Goal: Task Accomplishment & Management: Complete application form

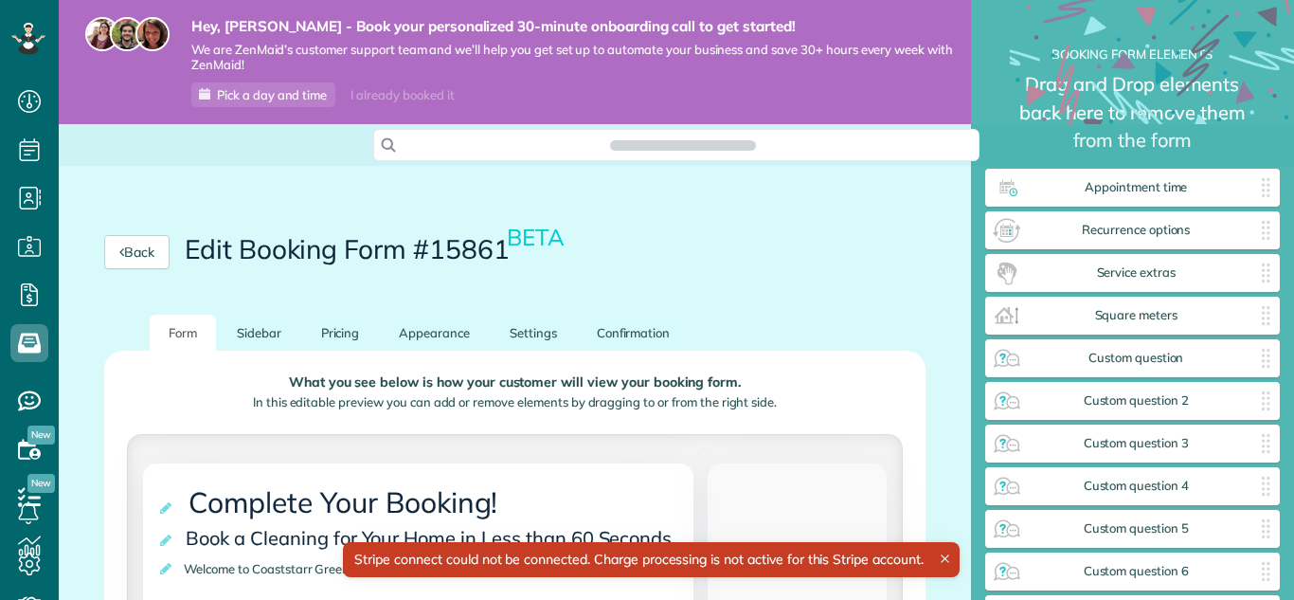
scroll to position [9, 1]
click at [714, 271] on div "Back Edit Booking Form #15861 BETA" at bounding box center [515, 252] width 913 height 125
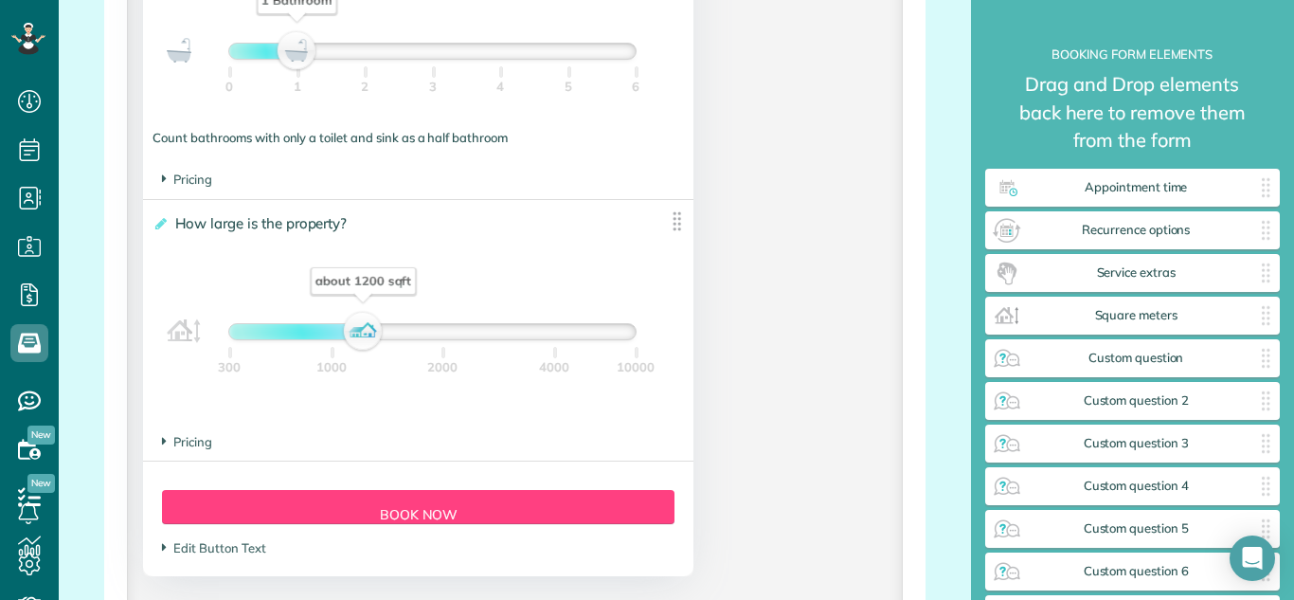
scroll to position [1663, 0]
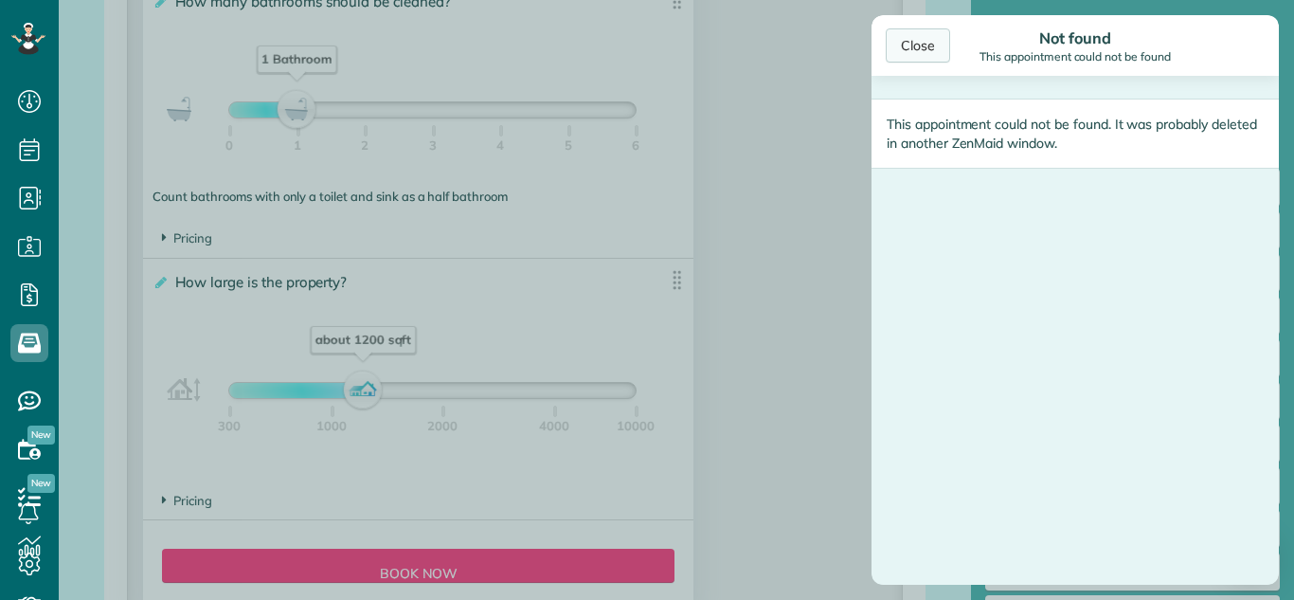
click at [923, 52] on div "Close" at bounding box center [918, 45] width 64 height 34
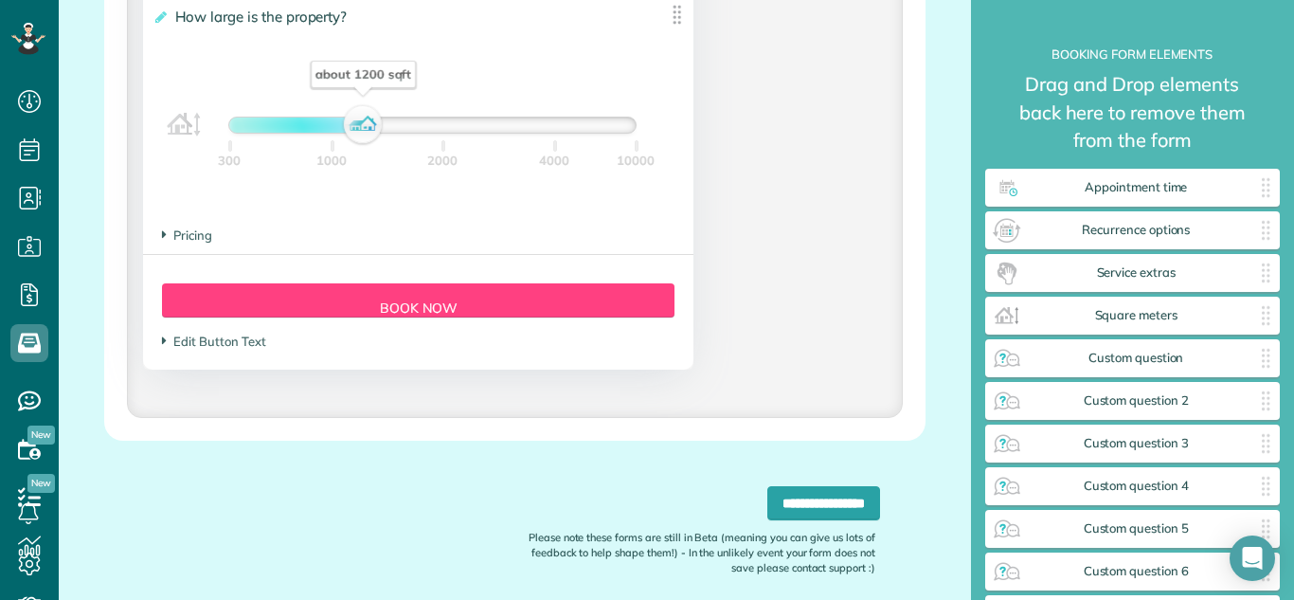
scroll to position [1966, 0]
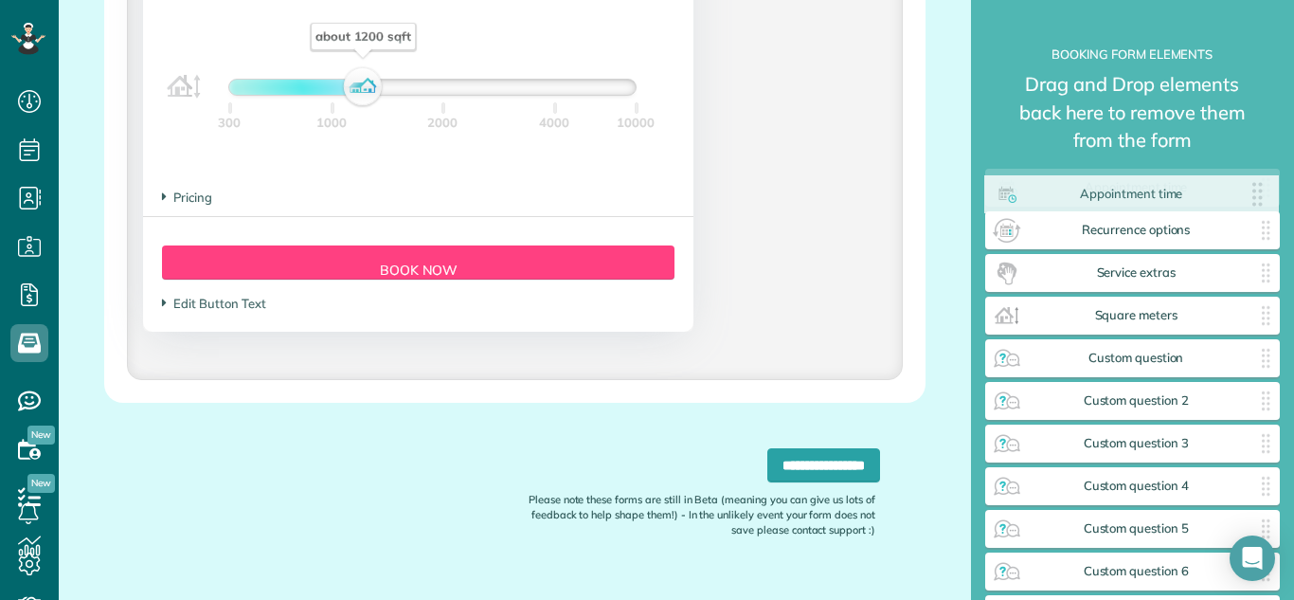
drag, startPoint x: 1102, startPoint y: 193, endPoint x: 1103, endPoint y: 203, distance: 9.5
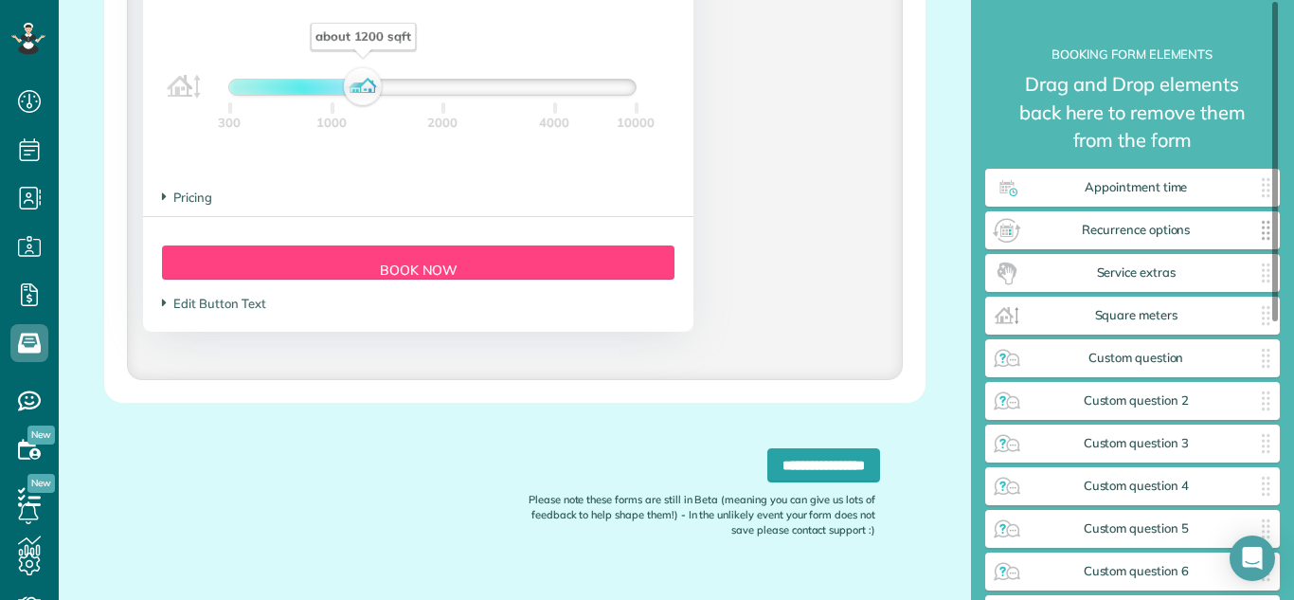
click at [1128, 229] on span "Recurrence options" at bounding box center [1136, 230] width 229 height 15
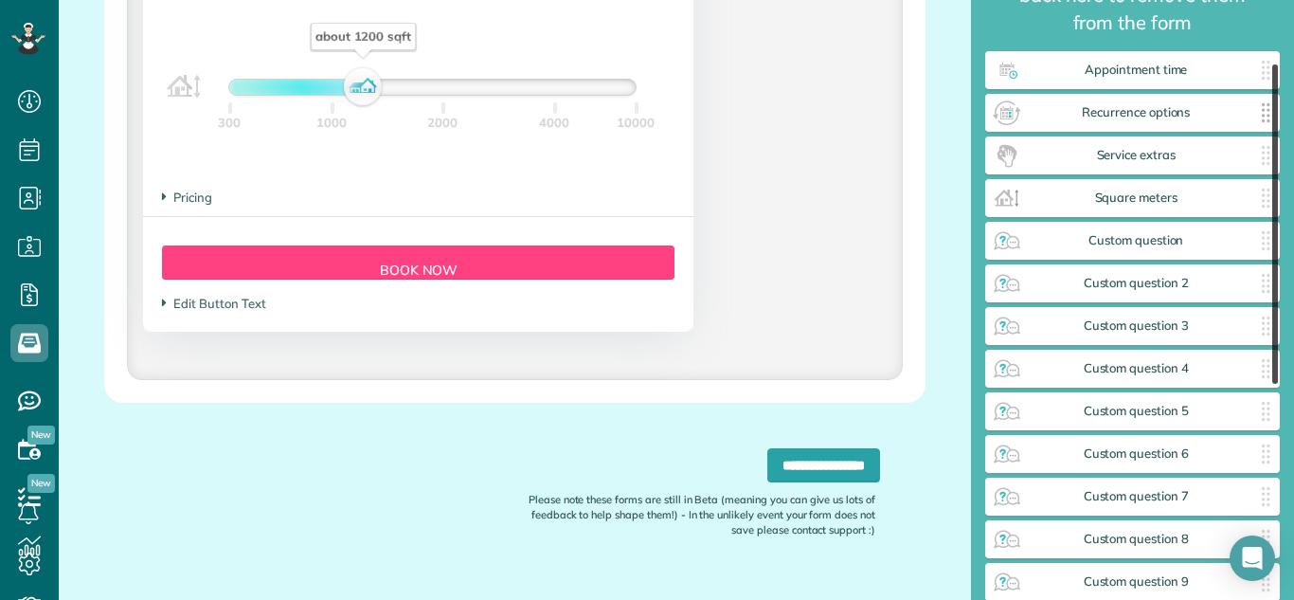
scroll to position [0, 0]
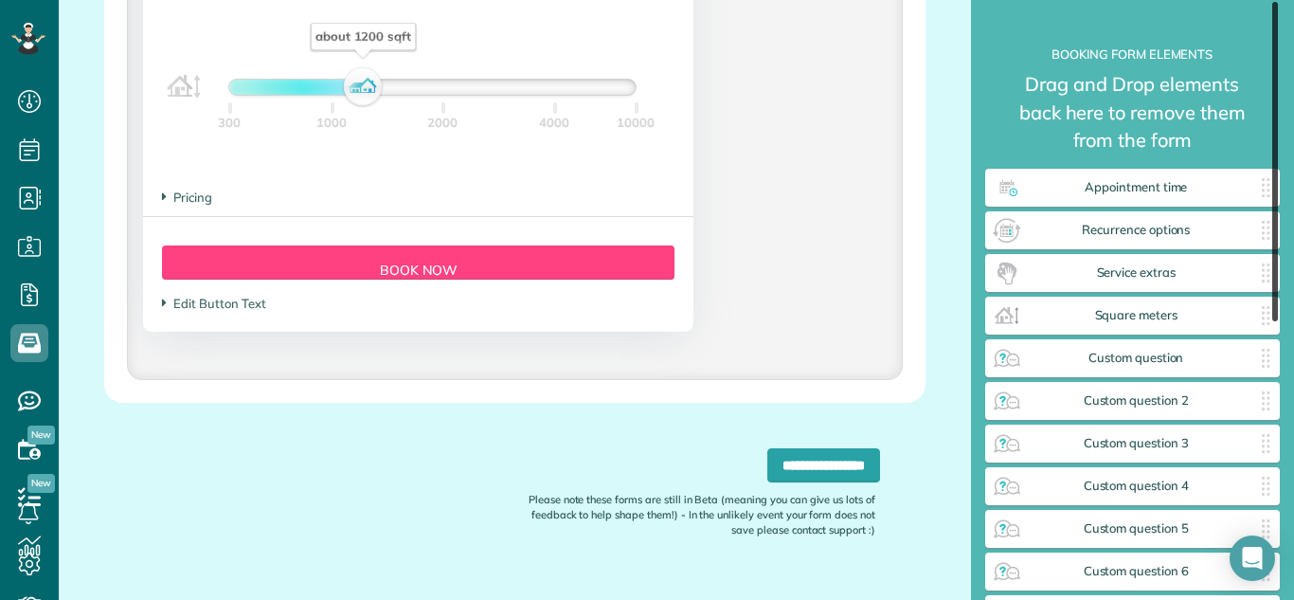
drag, startPoint x: 1277, startPoint y: 286, endPoint x: 1250, endPoint y: 167, distance: 122.5
click at [1250, 167] on div "**********" at bounding box center [1133, 300] width 296 height 600
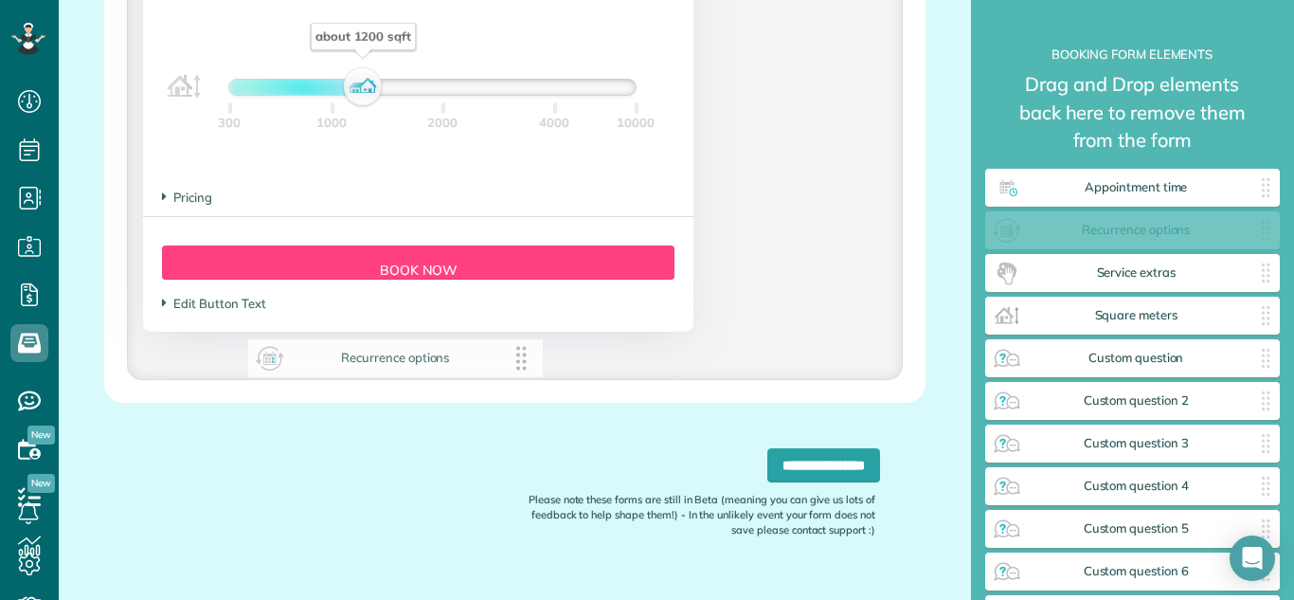
drag, startPoint x: 1158, startPoint y: 228, endPoint x: 420, endPoint y: 356, distance: 749.2
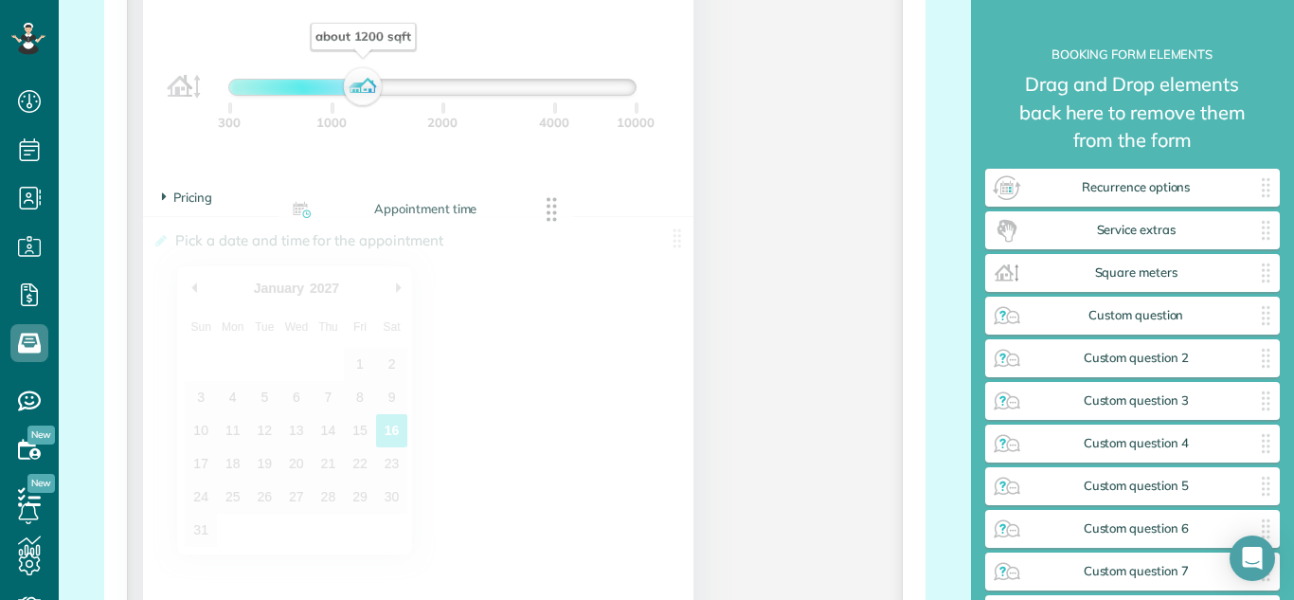
drag, startPoint x: 1081, startPoint y: 189, endPoint x: 335, endPoint y: 224, distance: 746.6
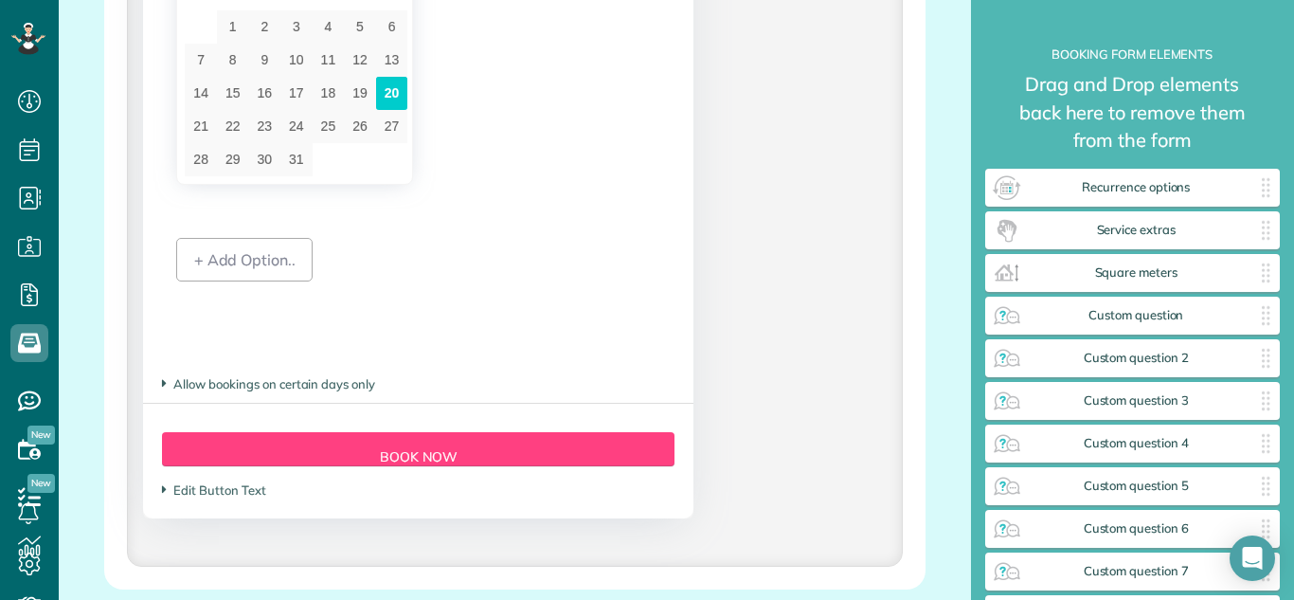
scroll to position [2307, 0]
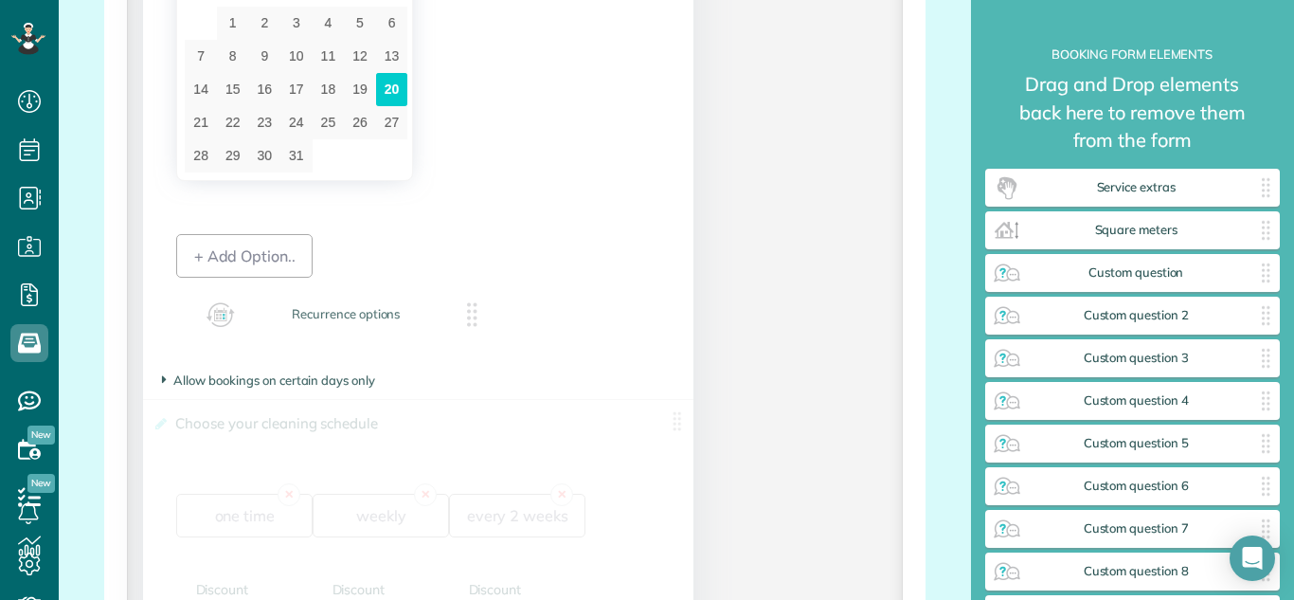
drag, startPoint x: 1163, startPoint y: 190, endPoint x: 360, endPoint y: 318, distance: 812.9
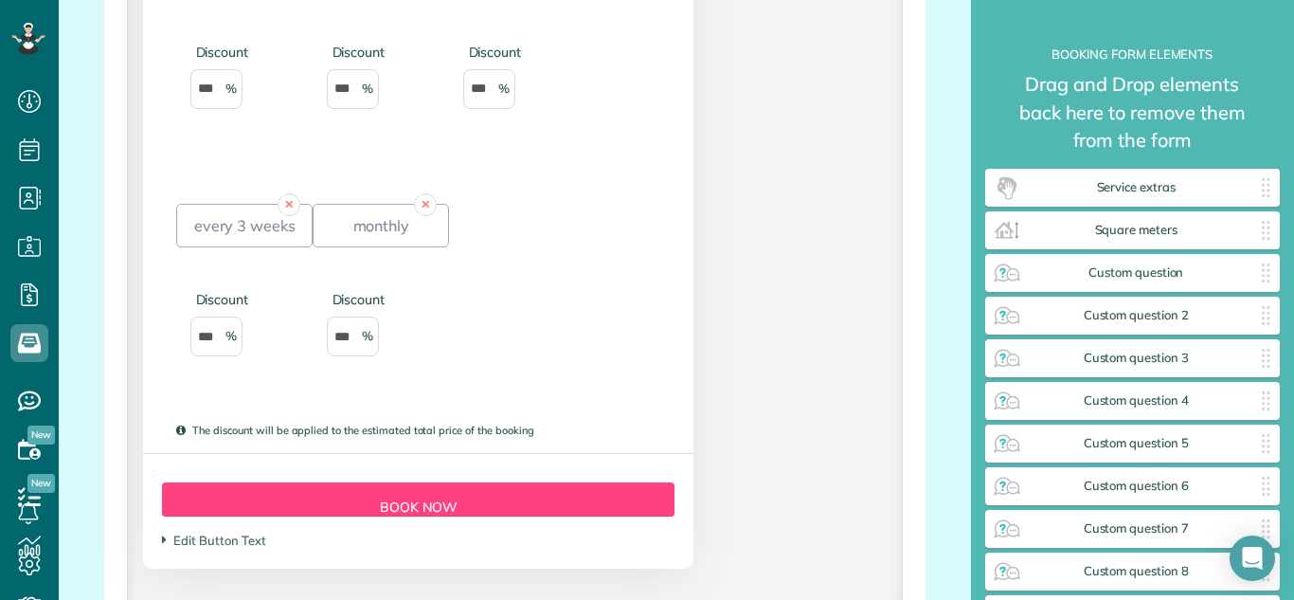
scroll to position [2881, 0]
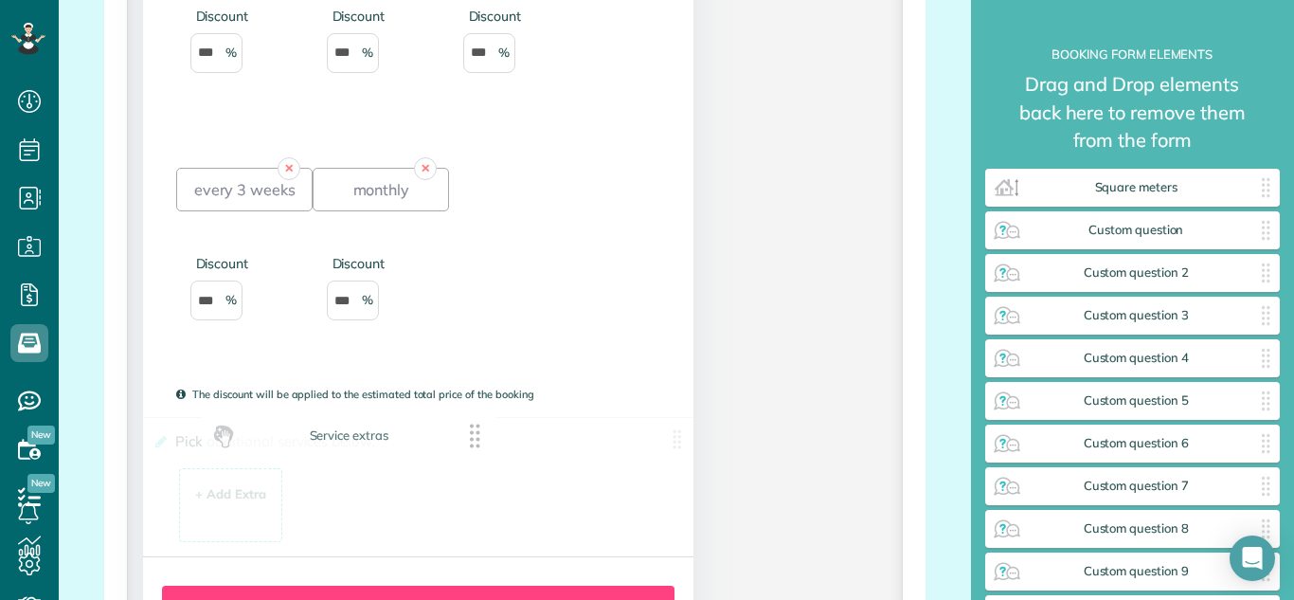
drag, startPoint x: 1155, startPoint y: 189, endPoint x: 372, endPoint y: 437, distance: 821.1
click at [1127, 189] on span "Square meters" at bounding box center [1136, 187] width 229 height 15
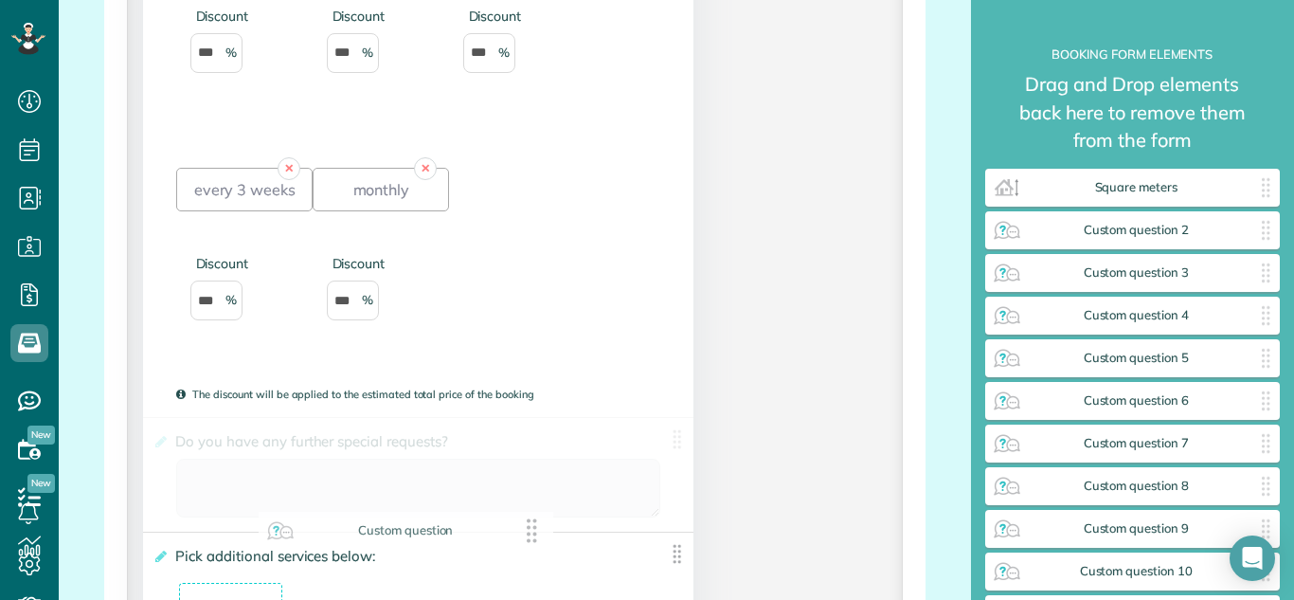
drag, startPoint x: 1191, startPoint y: 227, endPoint x: 462, endPoint y: 529, distance: 788.5
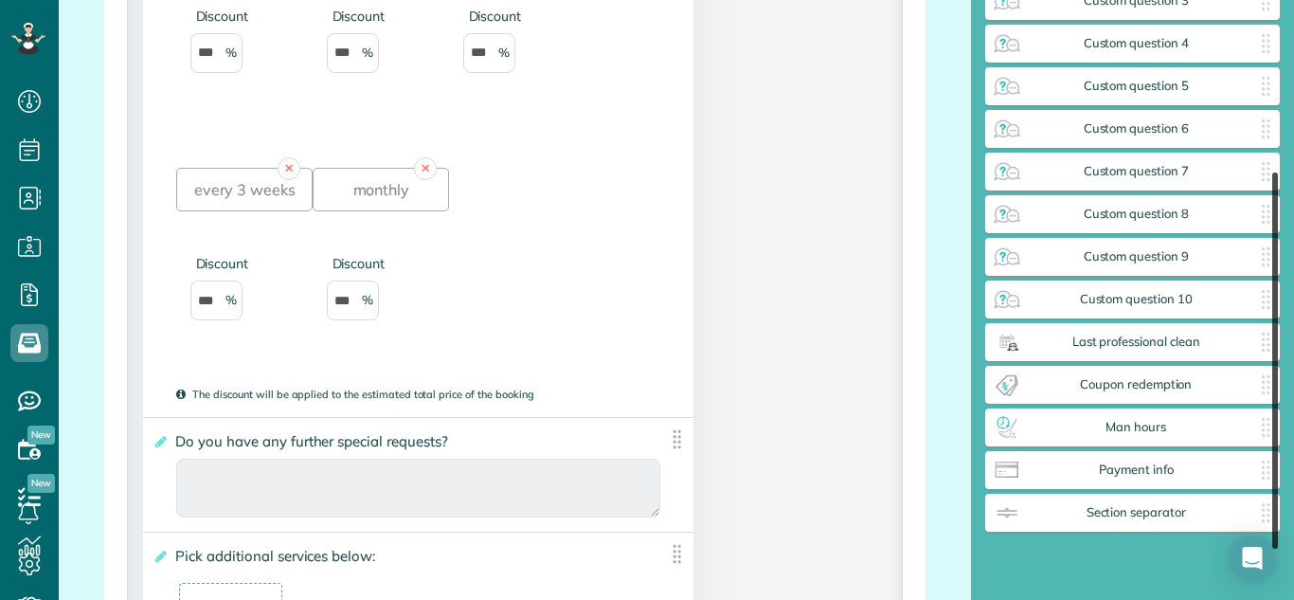
scroll to position [274, 0]
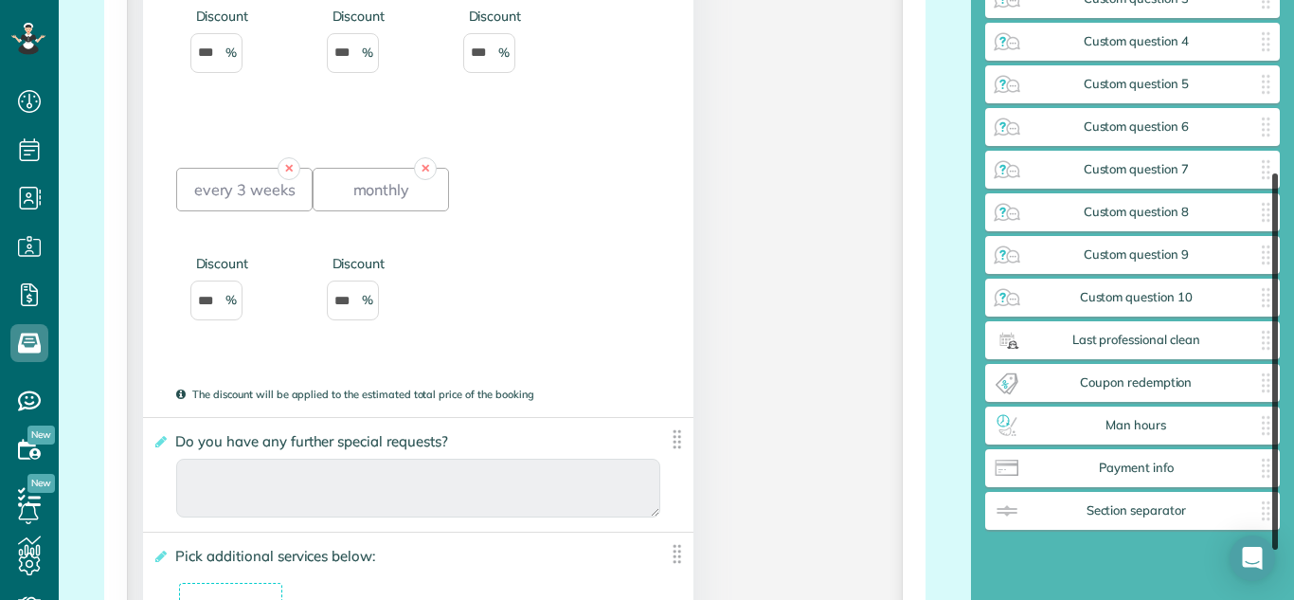
drag, startPoint x: 1275, startPoint y: 286, endPoint x: 1293, endPoint y: 458, distance: 172.5
click at [1293, 458] on div "**********" at bounding box center [1133, 300] width 324 height 600
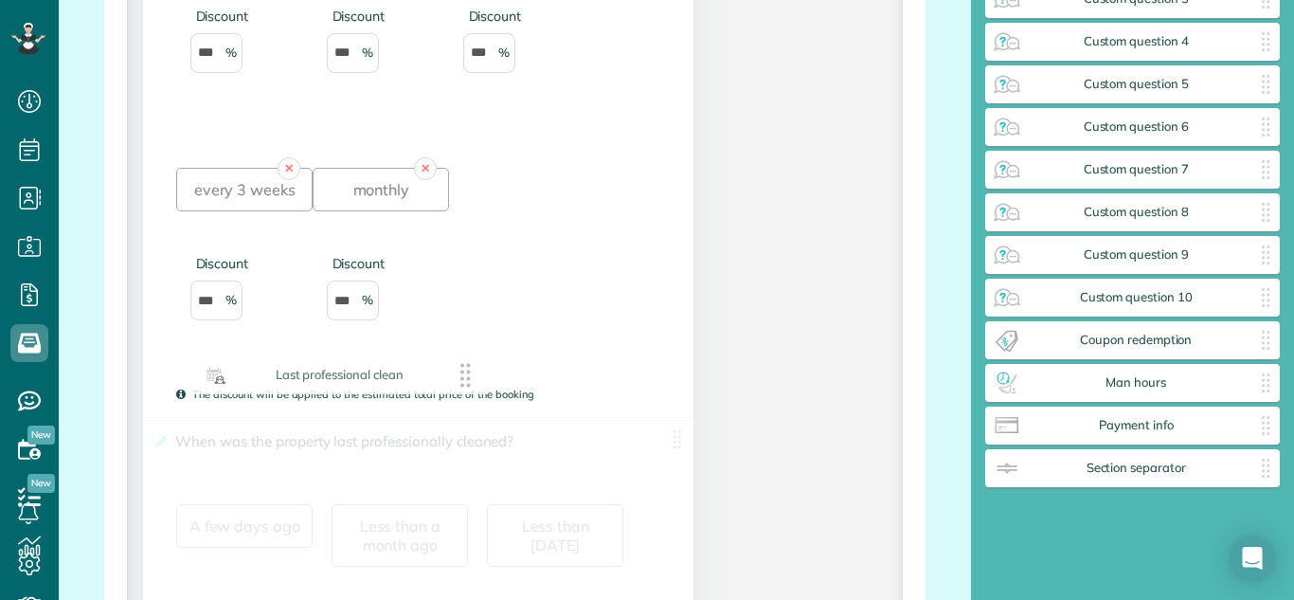
drag, startPoint x: 1105, startPoint y: 336, endPoint x: 304, endPoint y: 372, distance: 801.5
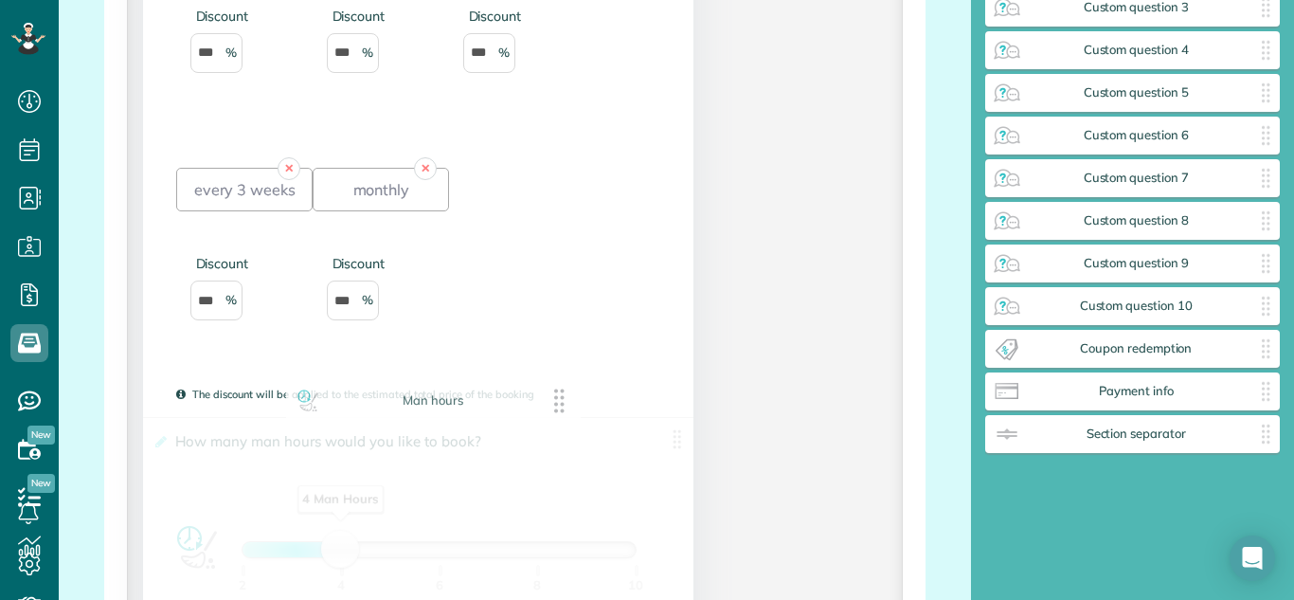
scroll to position [265, 0]
drag, startPoint x: 1184, startPoint y: 394, endPoint x: 385, endPoint y: 407, distance: 798.9
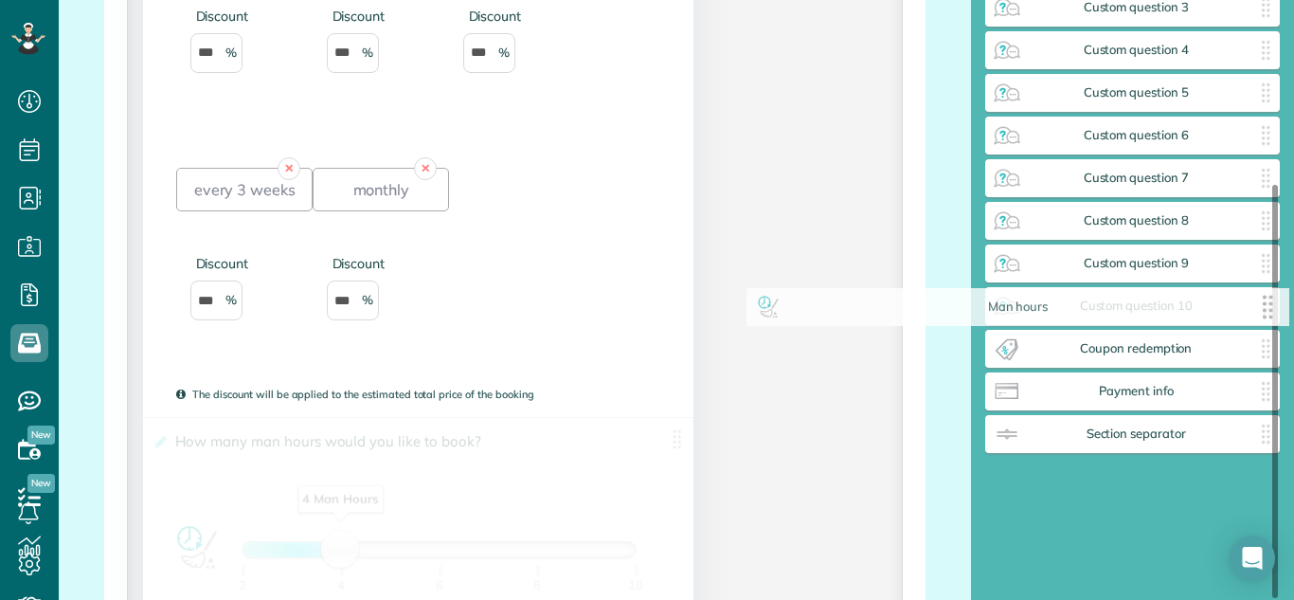
drag, startPoint x: 667, startPoint y: 440, endPoint x: 1282, endPoint y: 311, distance: 628.3
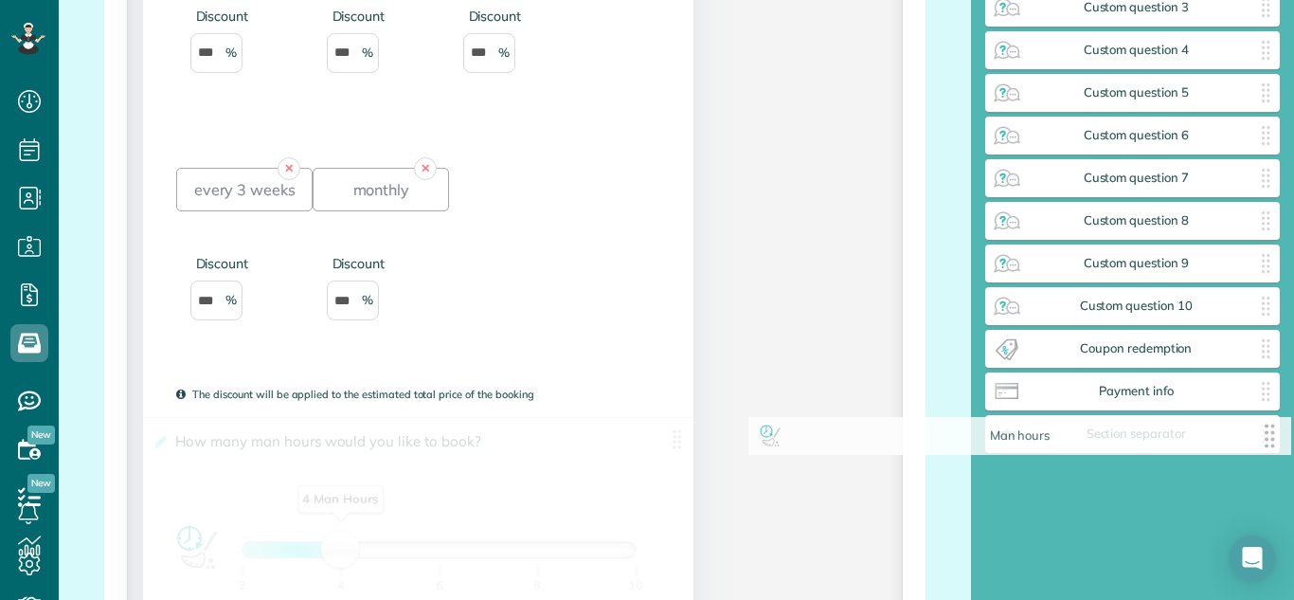
scroll to position [274, 0]
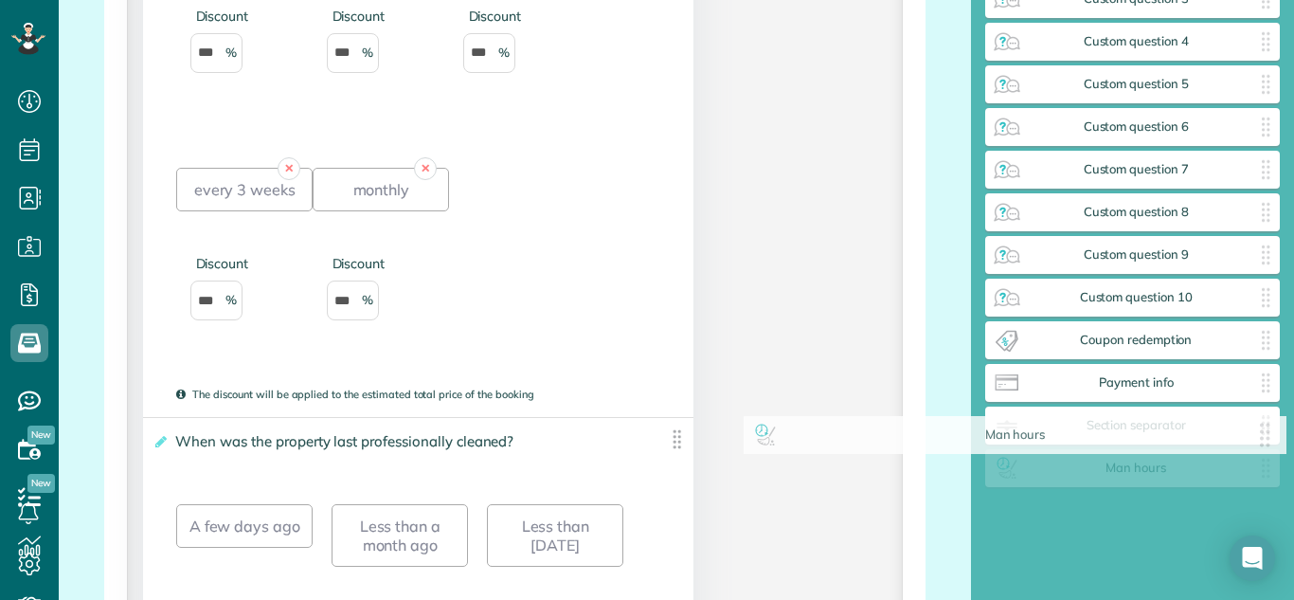
drag, startPoint x: 673, startPoint y: 437, endPoint x: 1277, endPoint y: 435, distance: 604.6
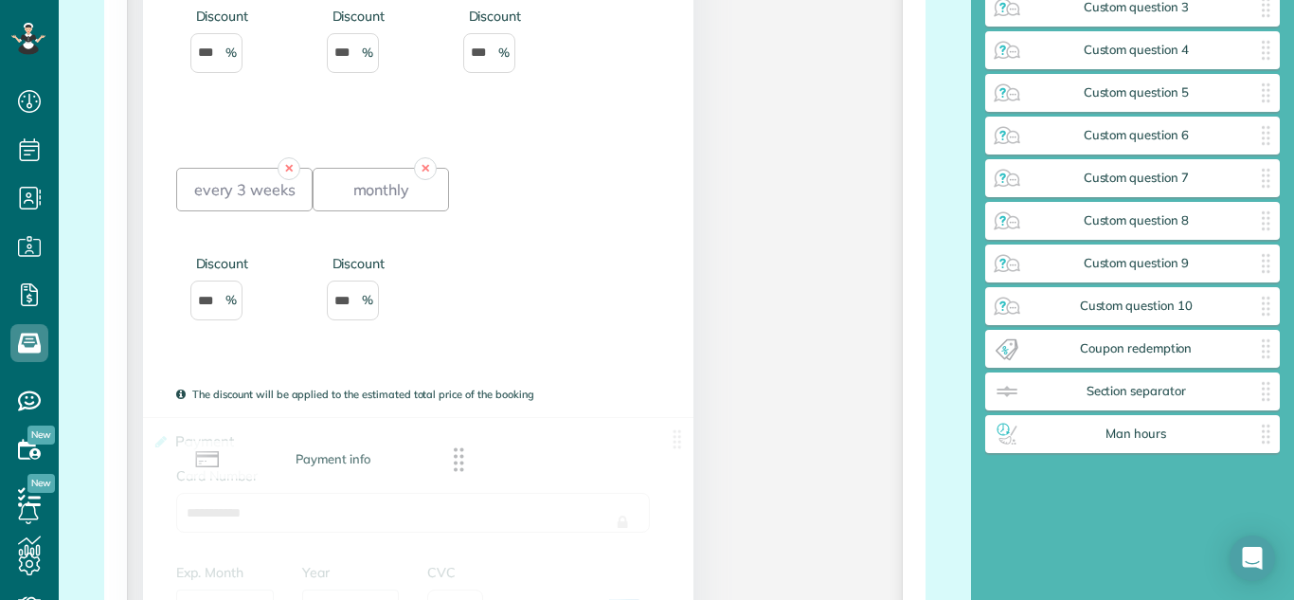
scroll to position [265, 0]
drag, startPoint x: 1179, startPoint y: 388, endPoint x: 307, endPoint y: 554, distance: 887.6
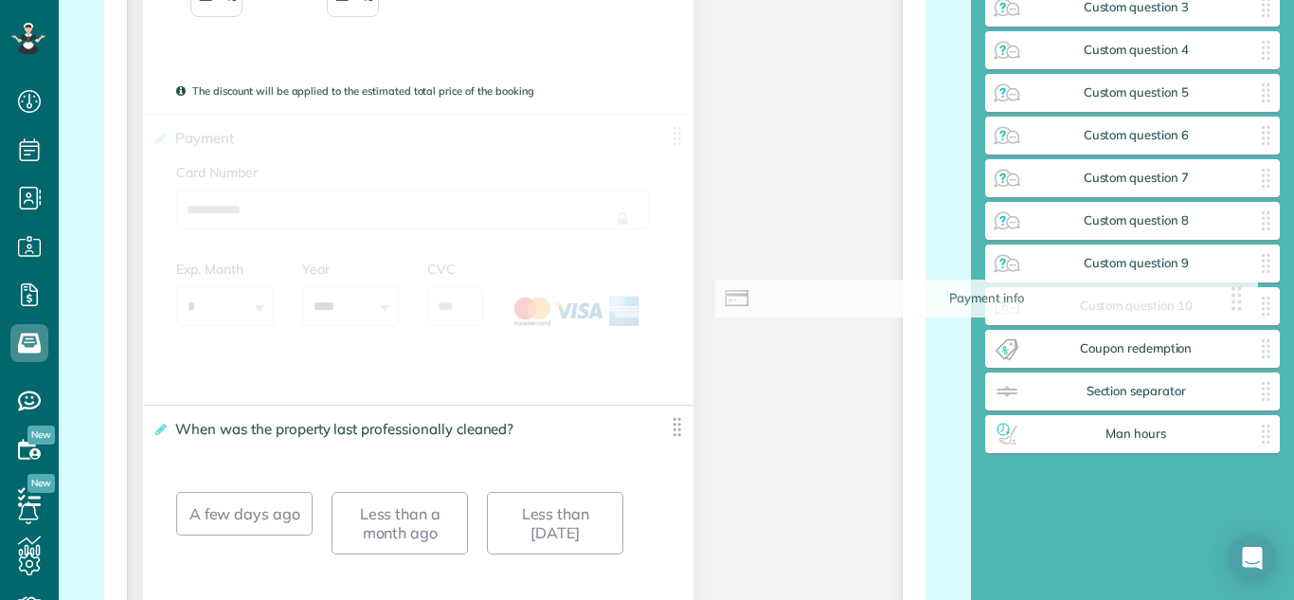
drag, startPoint x: 669, startPoint y: 138, endPoint x: 1293, endPoint y: 301, distance: 645.4
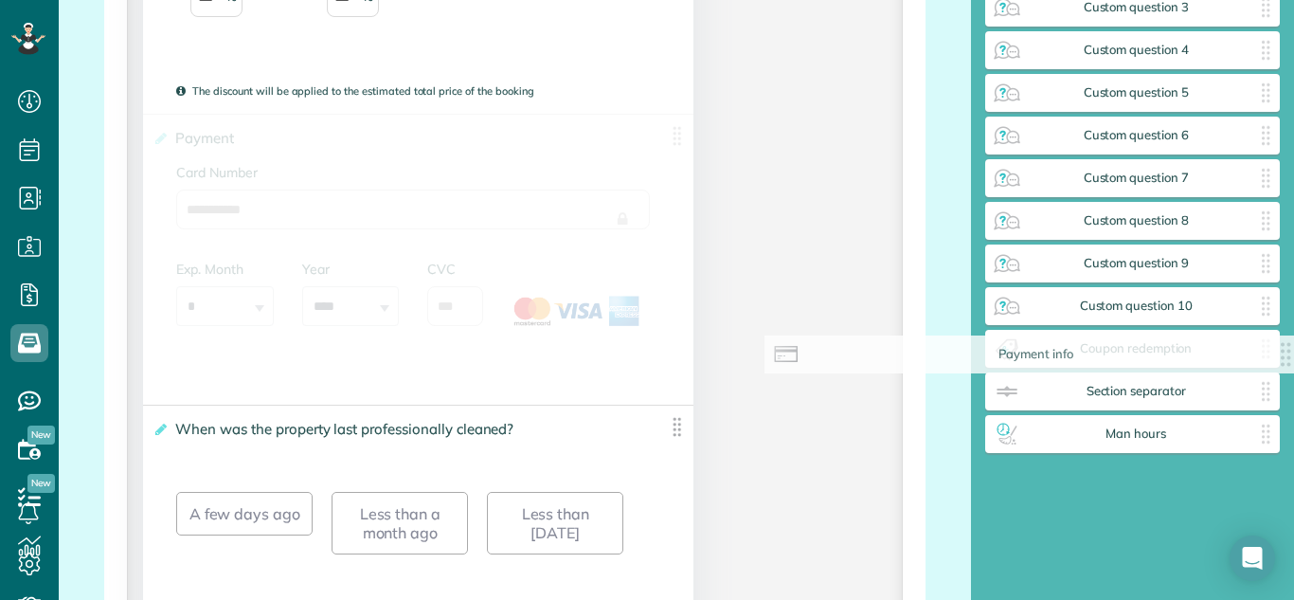
drag, startPoint x: 668, startPoint y: 136, endPoint x: 1293, endPoint y: 358, distance: 663.6
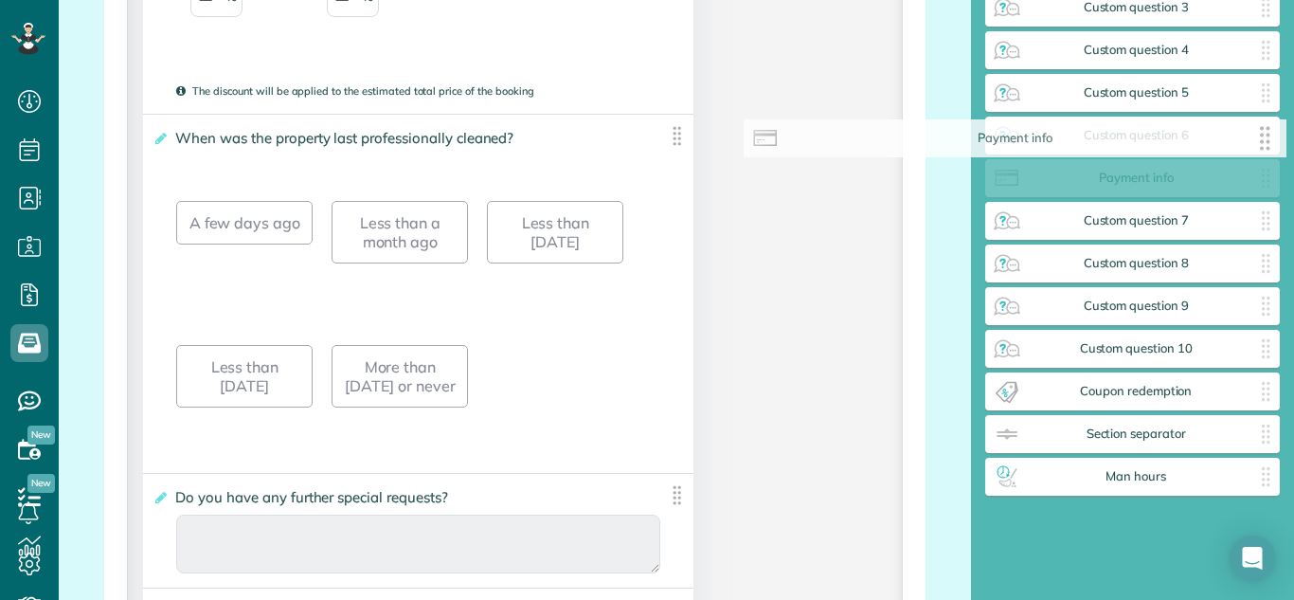
scroll to position [274, 0]
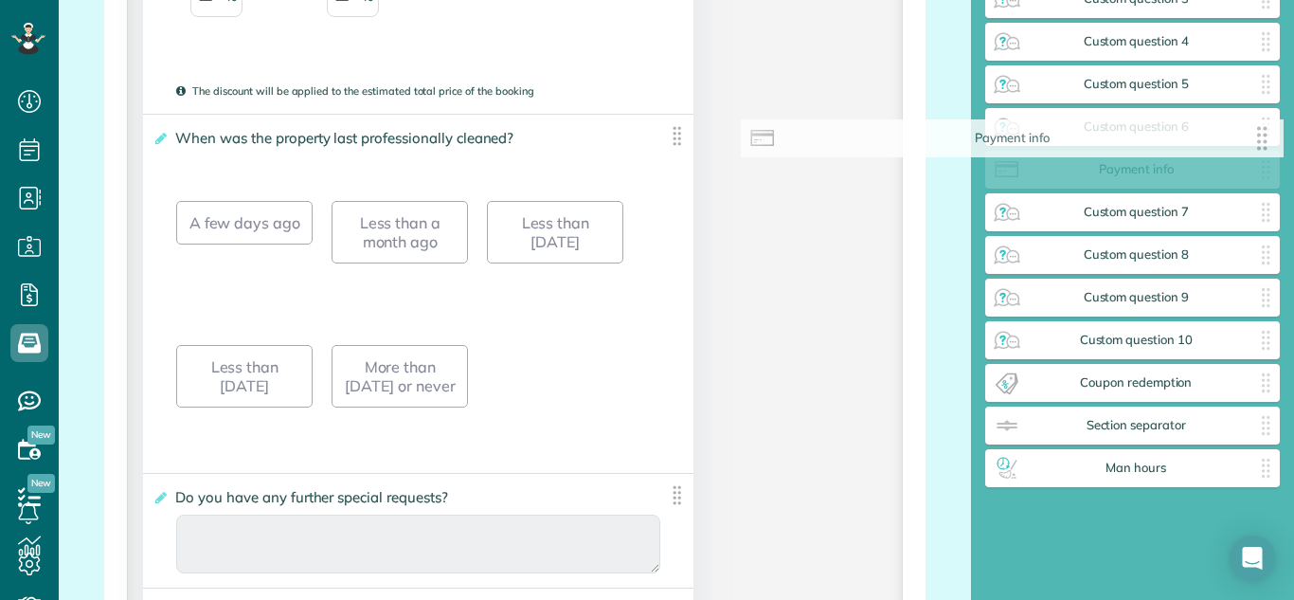
drag, startPoint x: 671, startPoint y: 138, endPoint x: 1271, endPoint y: 143, distance: 599.8
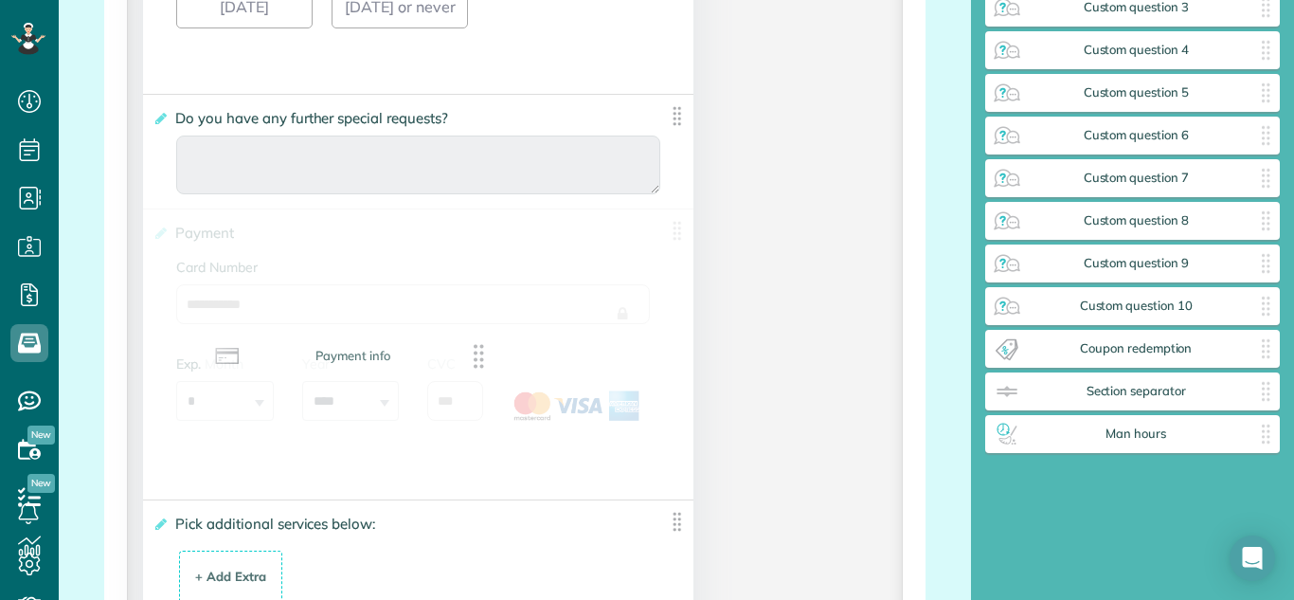
scroll to position [265, 0]
drag, startPoint x: 1167, startPoint y: 176, endPoint x: 343, endPoint y: 368, distance: 846.3
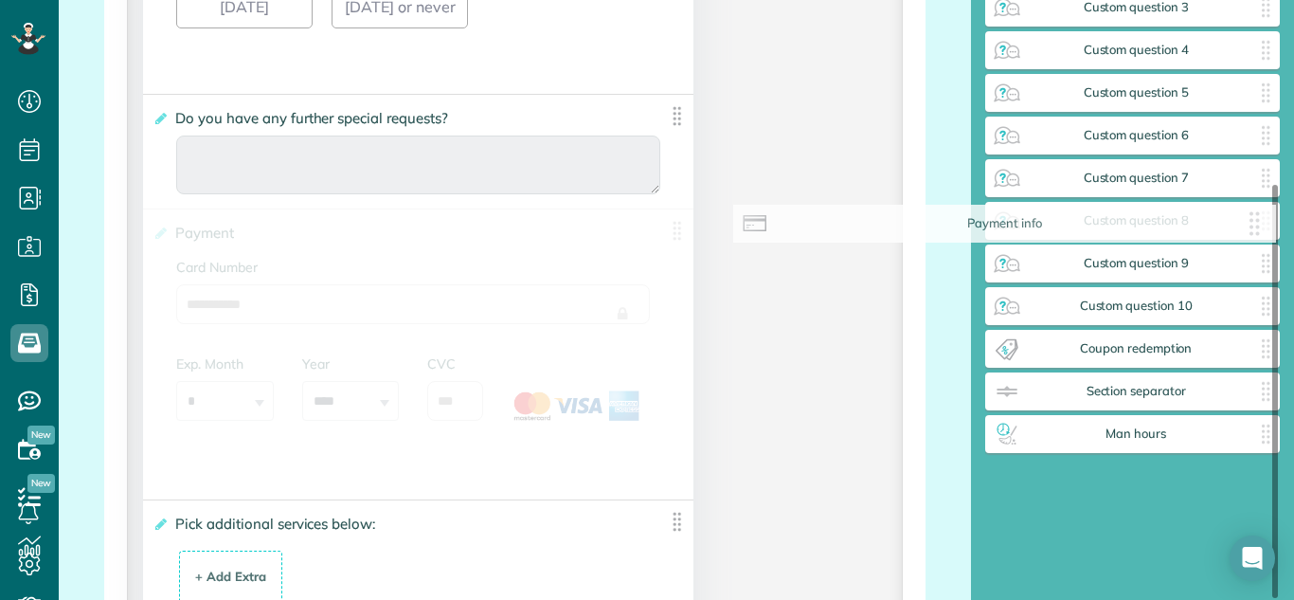
drag, startPoint x: 675, startPoint y: 228, endPoint x: 1293, endPoint y: 219, distance: 618.8
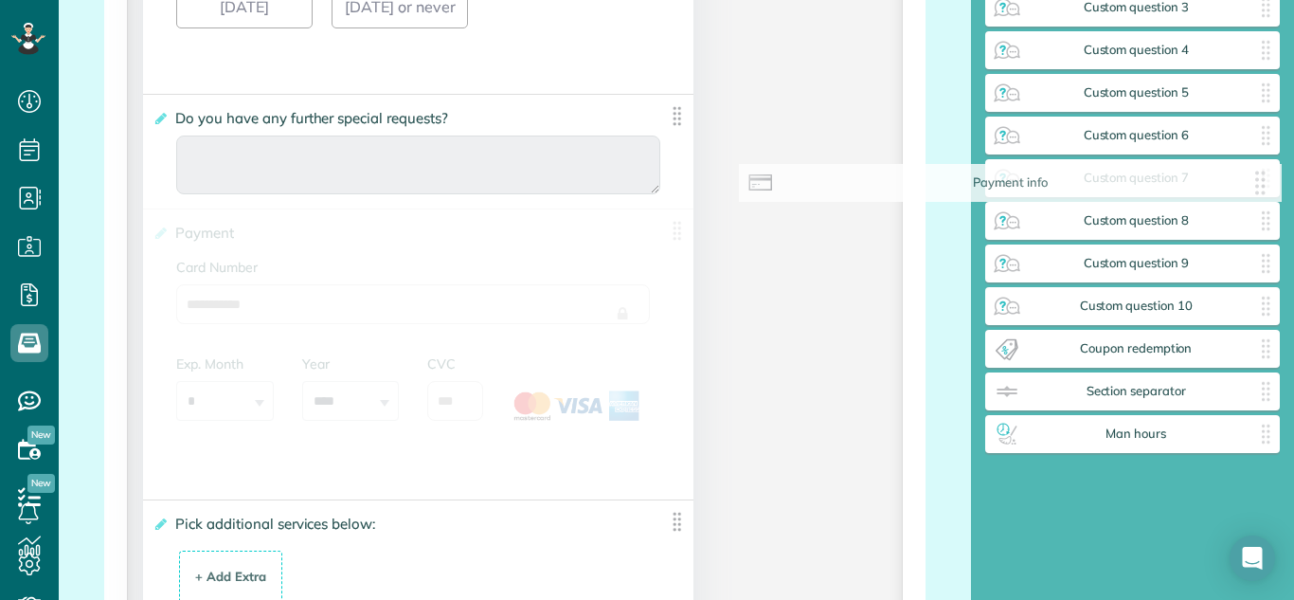
drag, startPoint x: 667, startPoint y: 230, endPoint x: 1293, endPoint y: 183, distance: 628.1
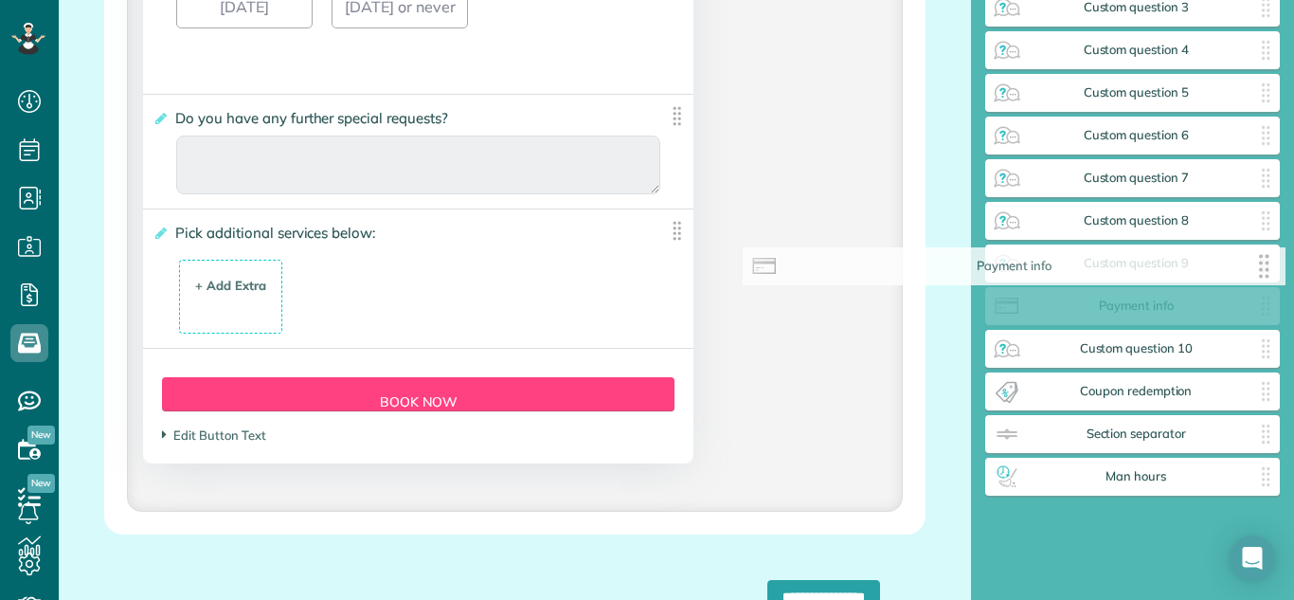
scroll to position [274, 0]
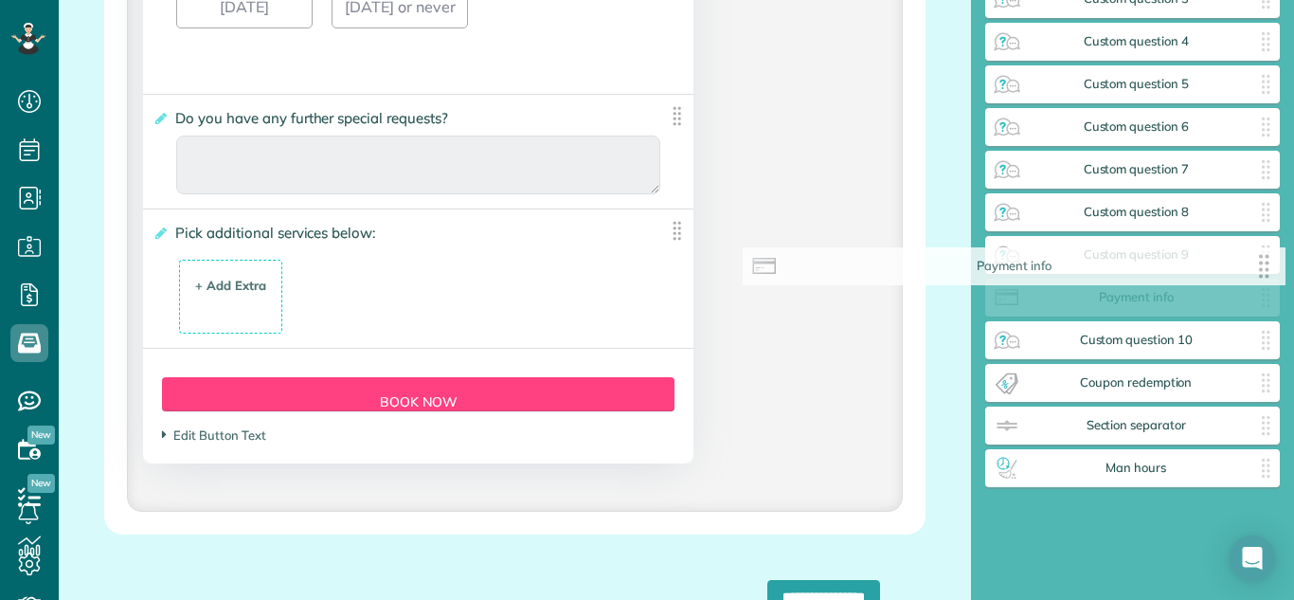
drag, startPoint x: 668, startPoint y: 234, endPoint x: 1275, endPoint y: 271, distance: 607.6
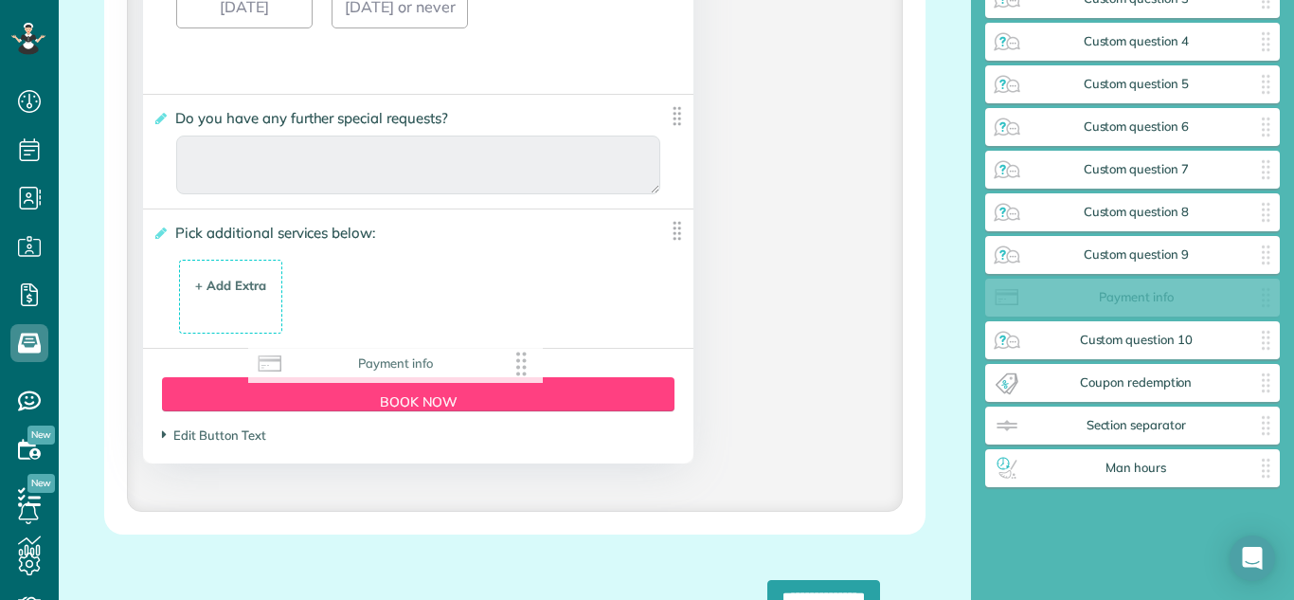
drag, startPoint x: 1201, startPoint y: 301, endPoint x: 461, endPoint y: 368, distance: 742.1
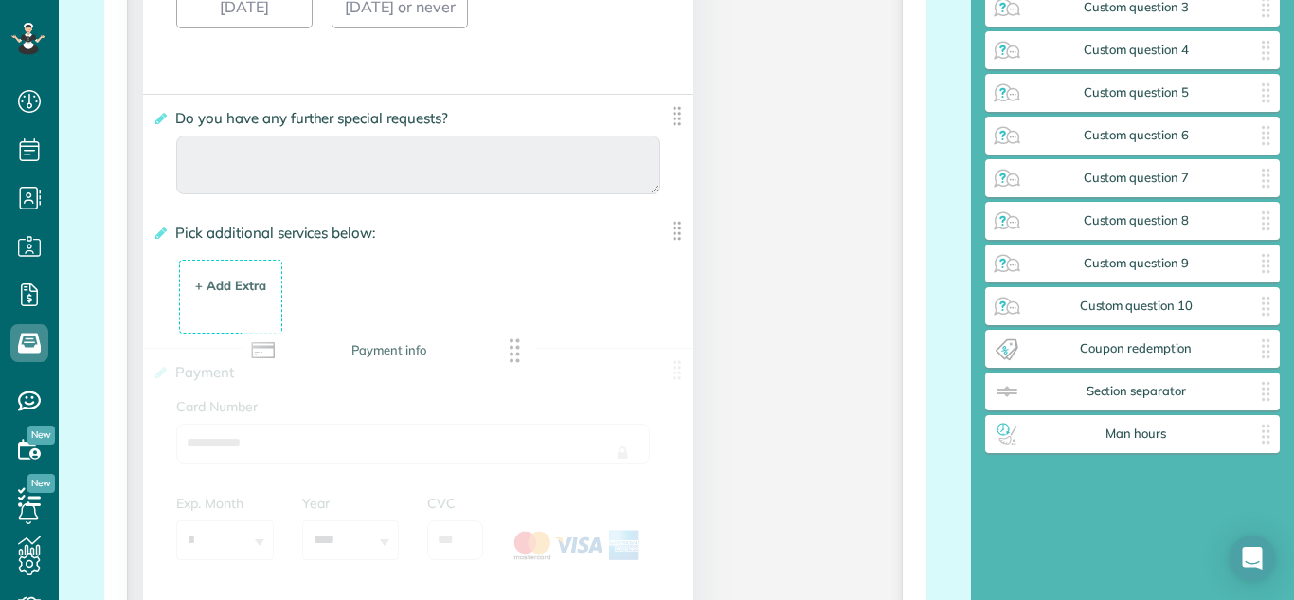
scroll to position [265, 0]
drag, startPoint x: 1214, startPoint y: 296, endPoint x: 466, endPoint y: 346, distance: 749.3
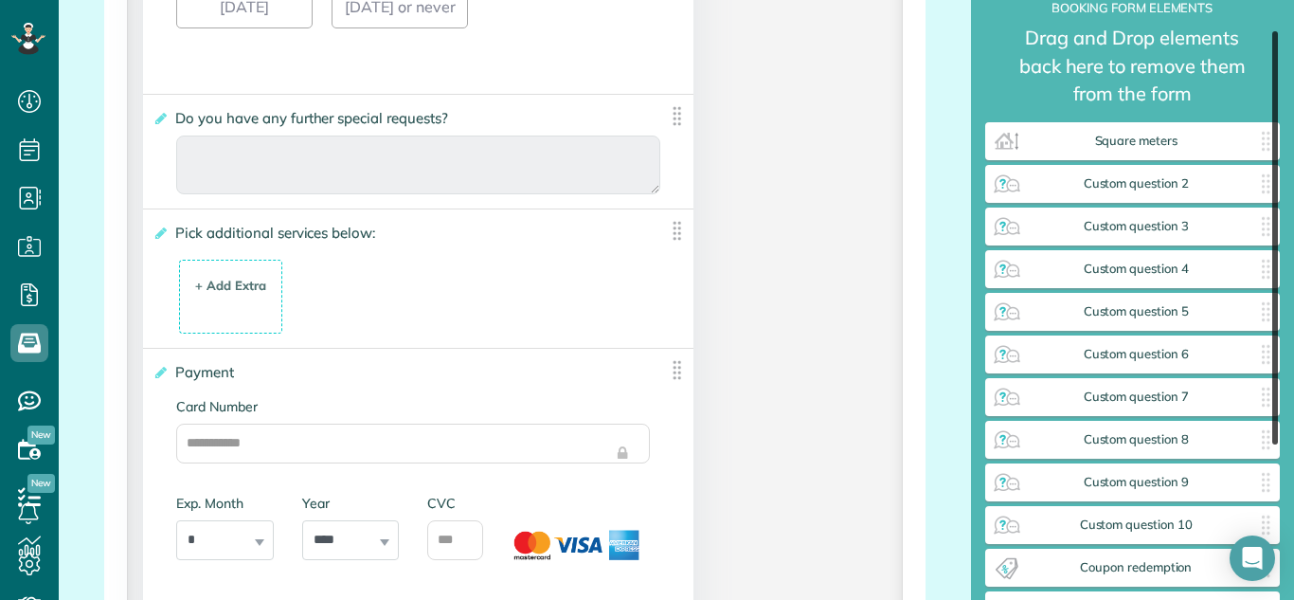
scroll to position [43, 0]
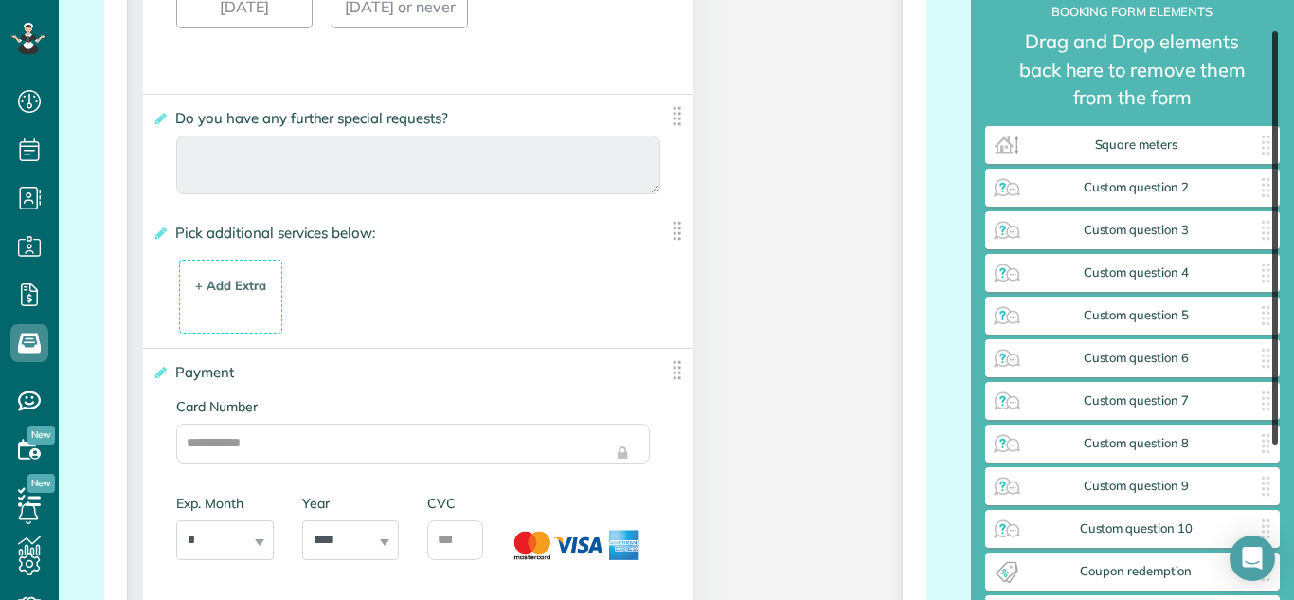
drag, startPoint x: 1277, startPoint y: 408, endPoint x: 1290, endPoint y: 255, distance: 154.0
click at [1290, 255] on div "**********" at bounding box center [1133, 300] width 324 height 600
click at [168, 119] on label "**********" at bounding box center [404, 118] width 503 height 19
click at [0, 0] on input "**********" at bounding box center [0, 0] width 0 height 0
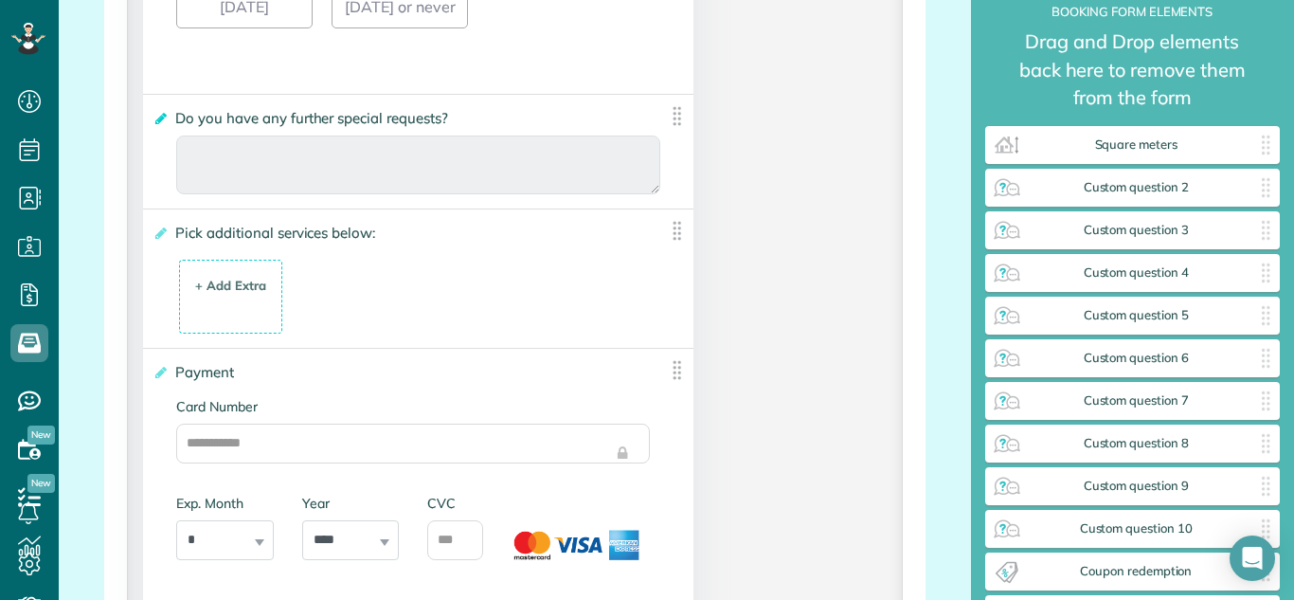
click at [163, 118] on icon at bounding box center [160, 118] width 14 height 13
click at [0, 0] on input "**********" at bounding box center [0, 0] width 0 height 0
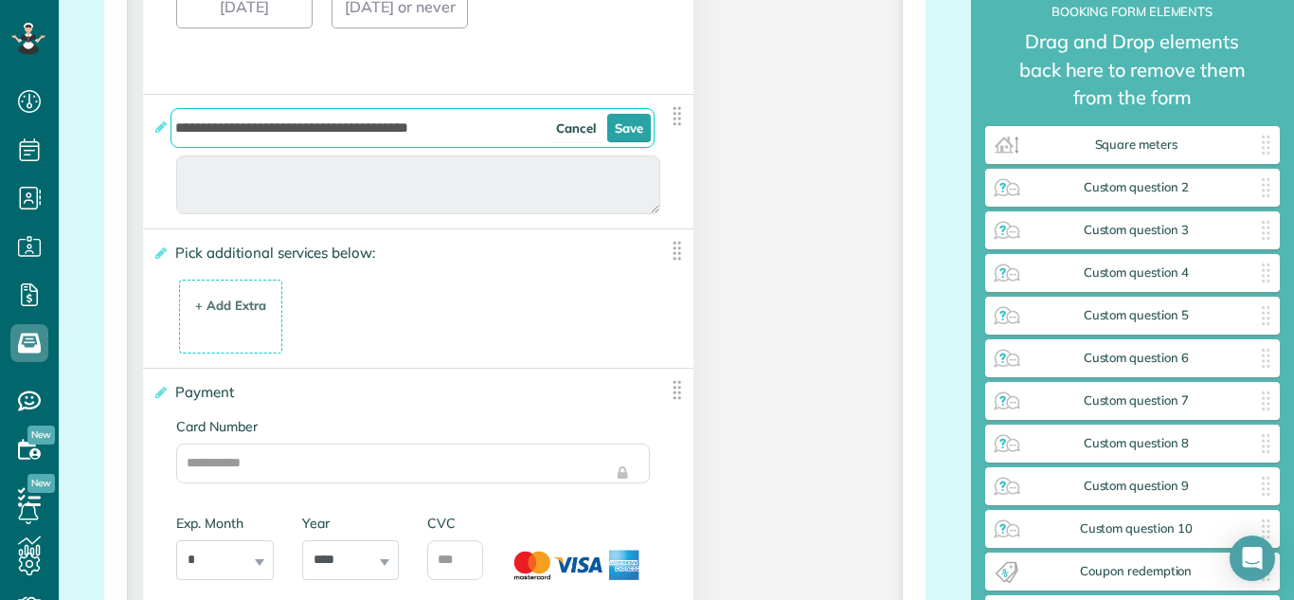
click at [458, 139] on input "**********" at bounding box center [413, 128] width 484 height 40
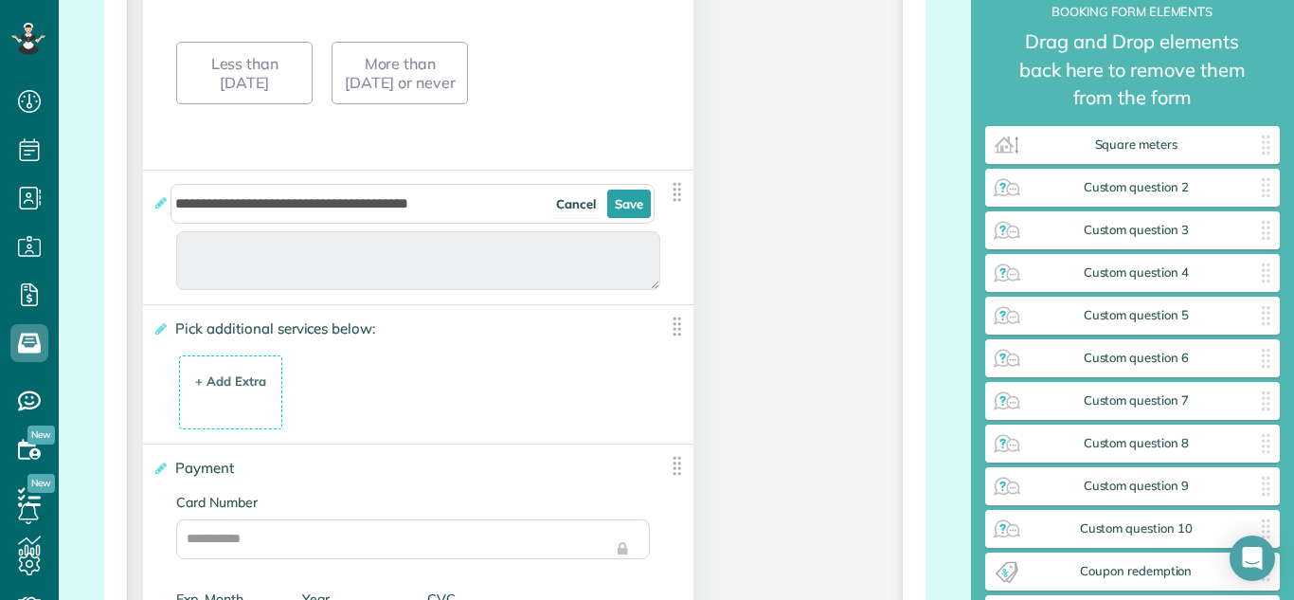
scroll to position [3482, 0]
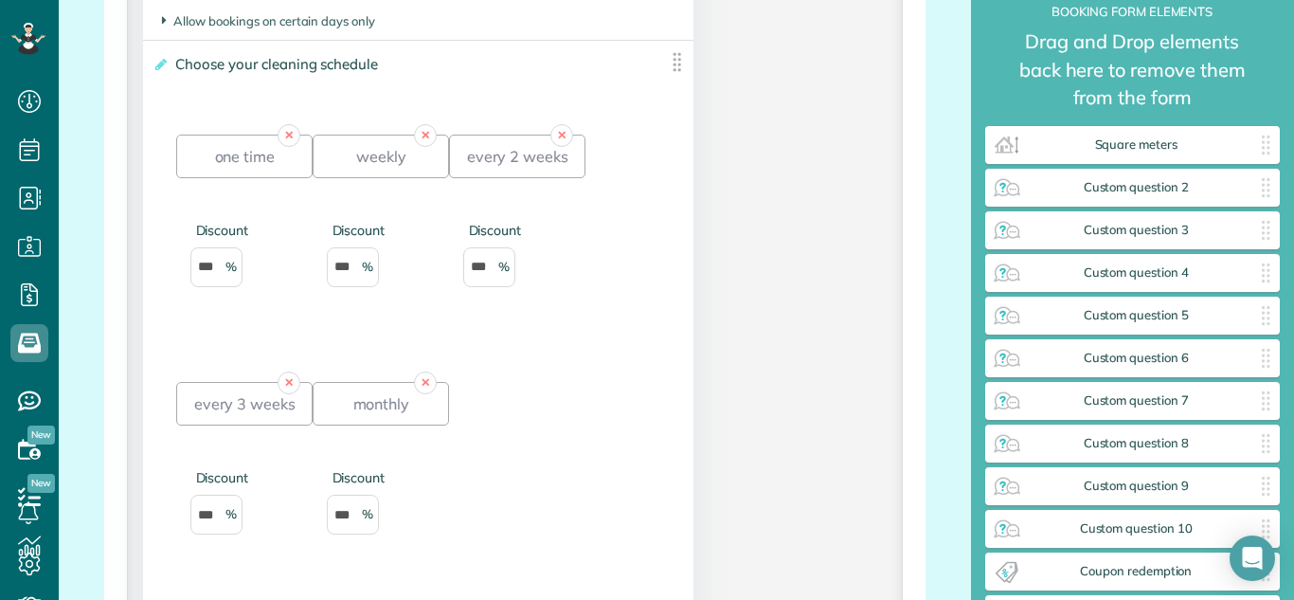
scroll to position [2557, 0]
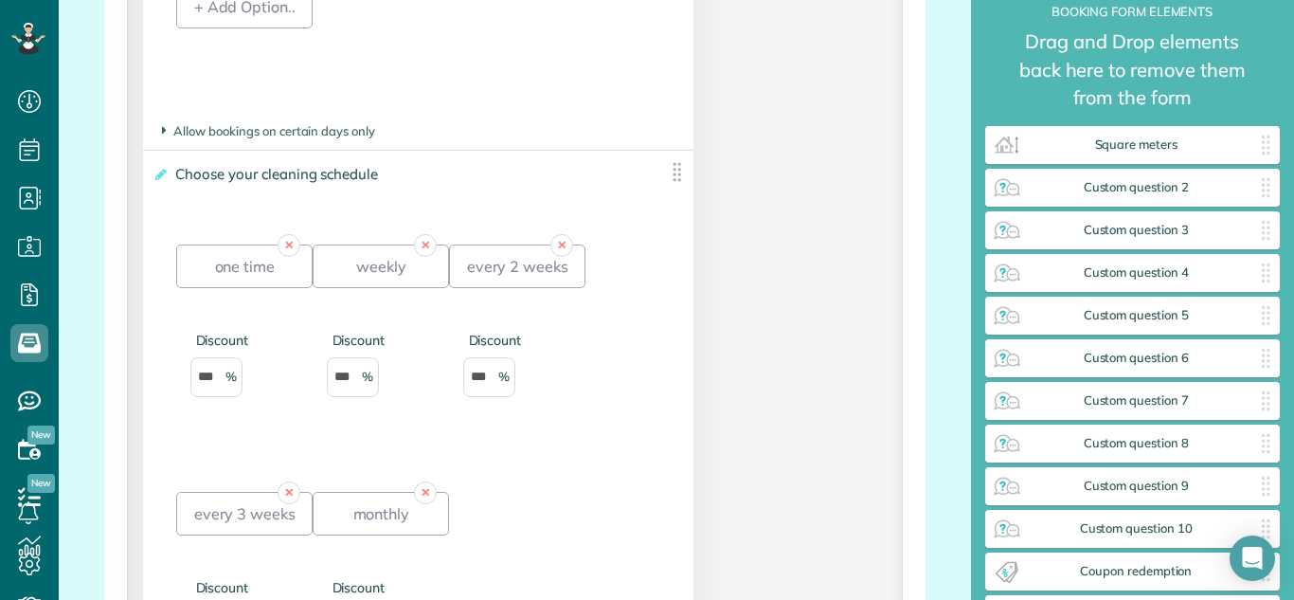
type div "[DATE]"
